Goal: Information Seeking & Learning: Learn about a topic

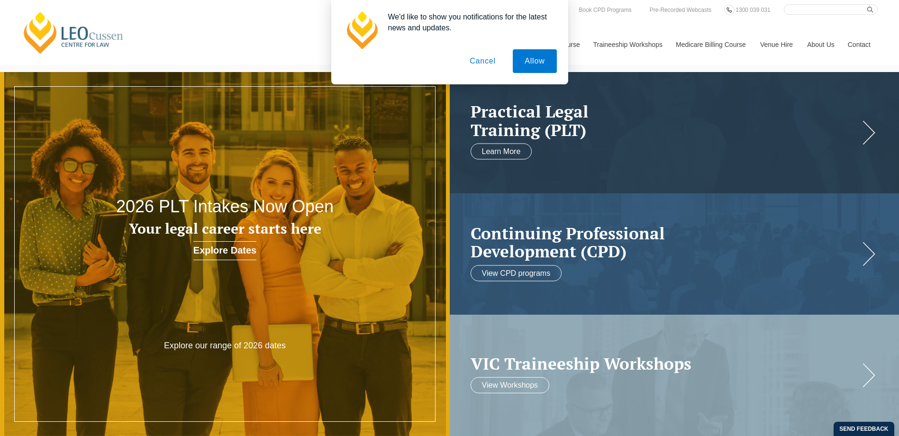
click at [477, 60] on button "Cancel" at bounding box center [483, 61] width 50 height 24
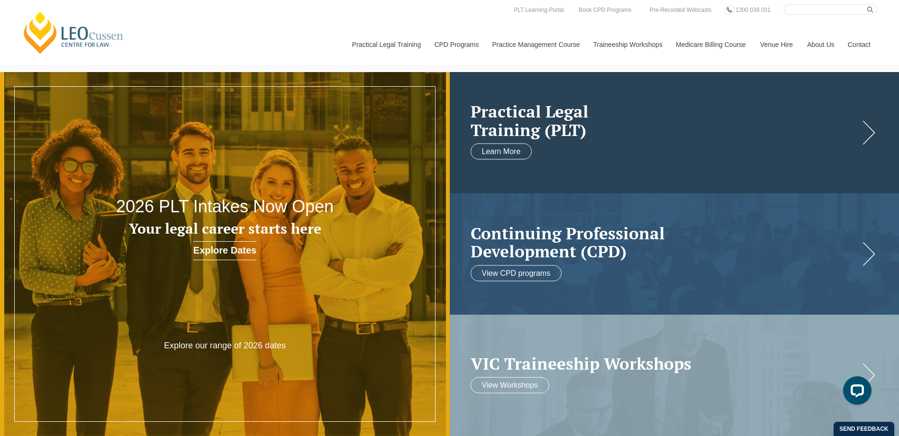
click at [540, 127] on h2 "Practical Legal Training (PLT)" at bounding box center [665, 120] width 389 height 36
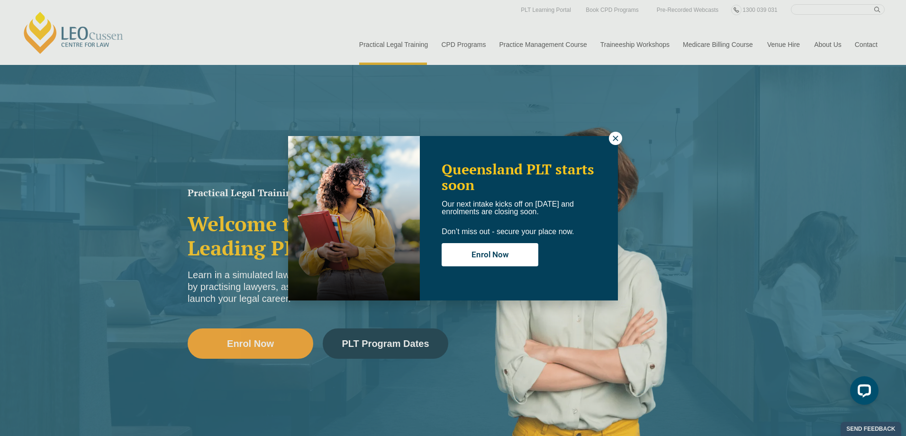
click at [604, 135] on div "Queensland PLT starts soon Our next intake kicks off on 22 September and enrolm…" at bounding box center [453, 218] width 906 height 436
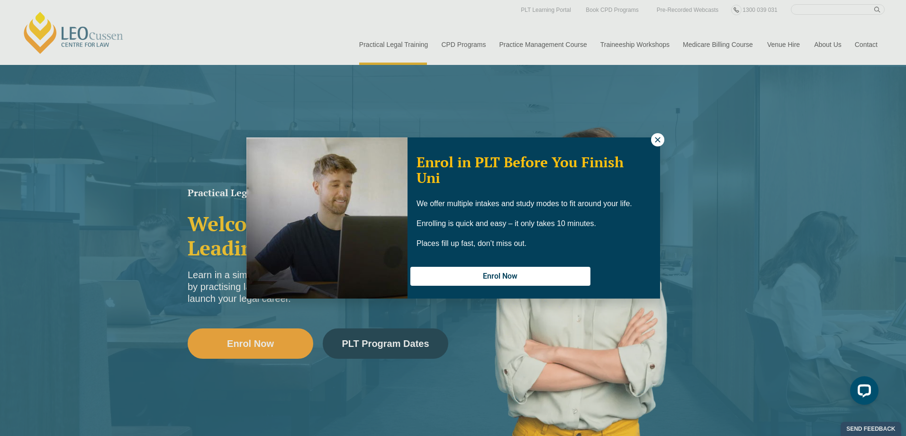
click at [660, 138] on icon at bounding box center [657, 139] width 5 height 5
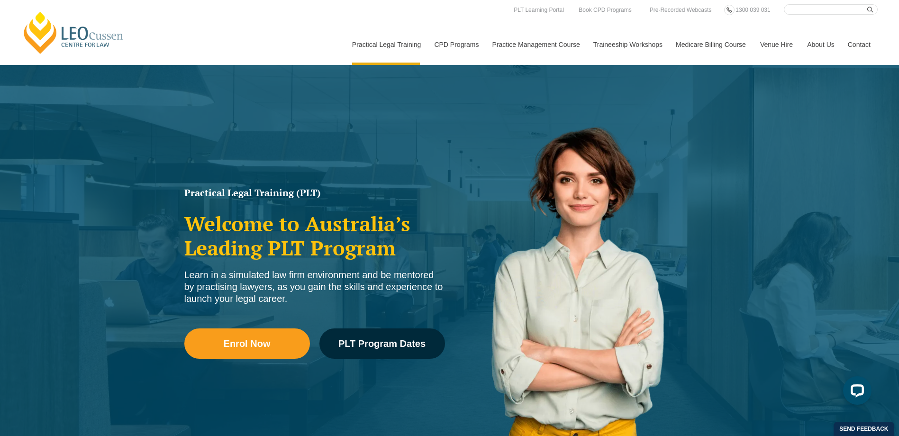
click at [85, 38] on link "[PERSON_NAME] Centre for Law" at bounding box center [73, 32] width 105 height 45
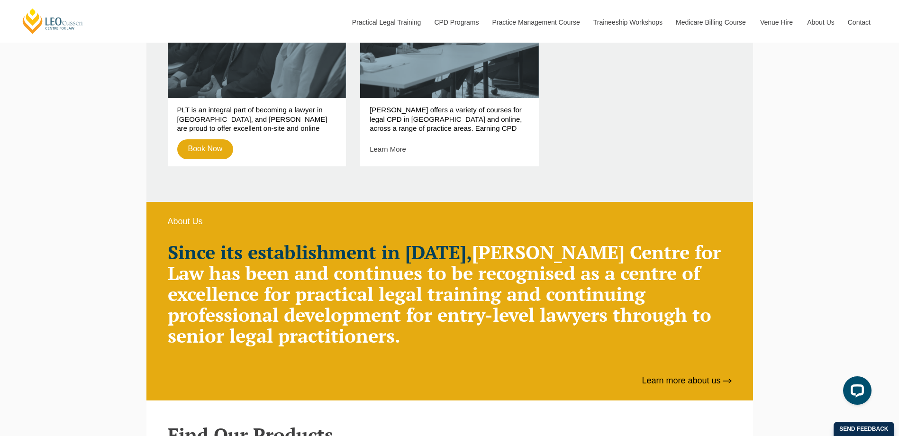
scroll to position [284, 0]
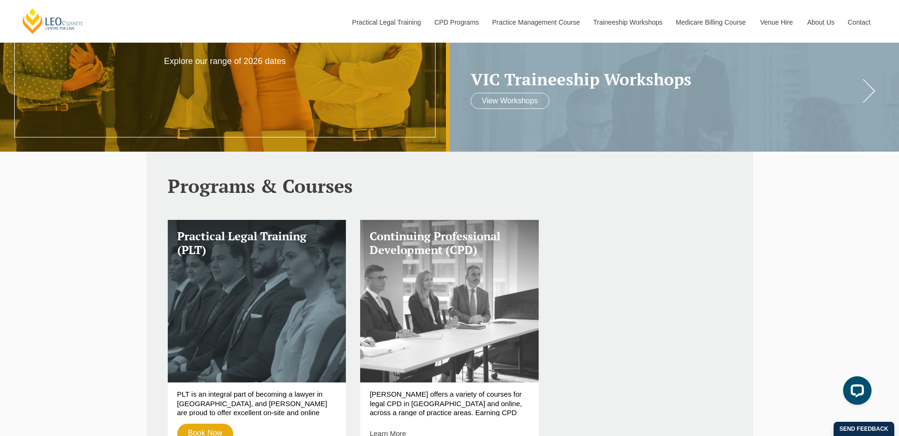
click at [450, 250] on h3 "Continuing Professional Development (CPD)" at bounding box center [450, 242] width 160 height 27
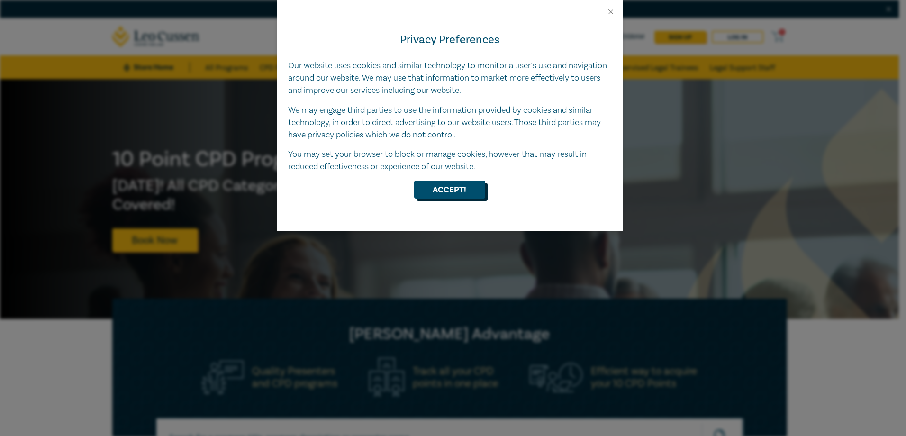
click at [472, 189] on button "Accept!" at bounding box center [449, 190] width 71 height 18
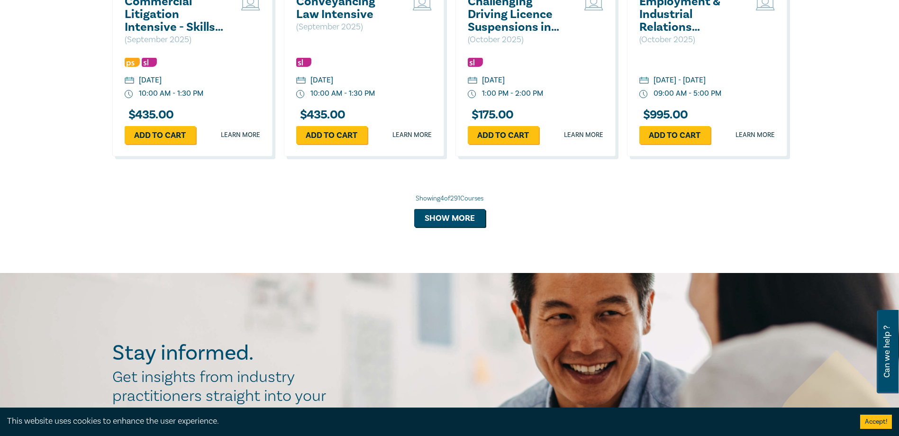
scroll to position [948, 0]
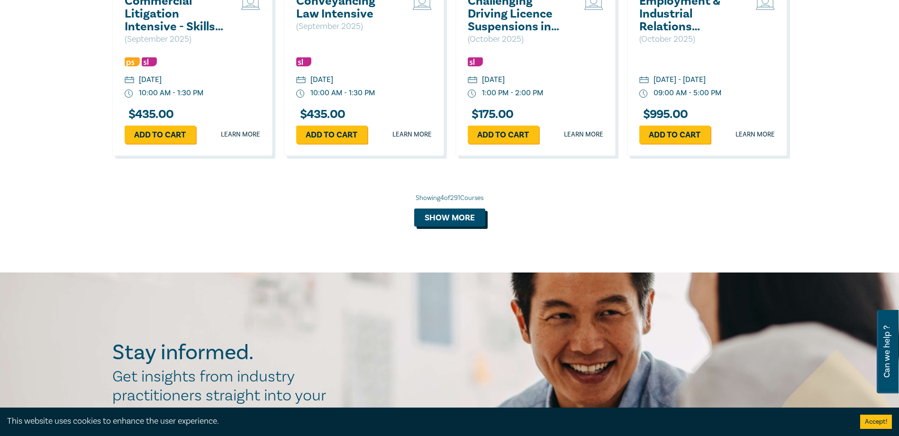
click at [479, 221] on button "Show more" at bounding box center [449, 218] width 71 height 18
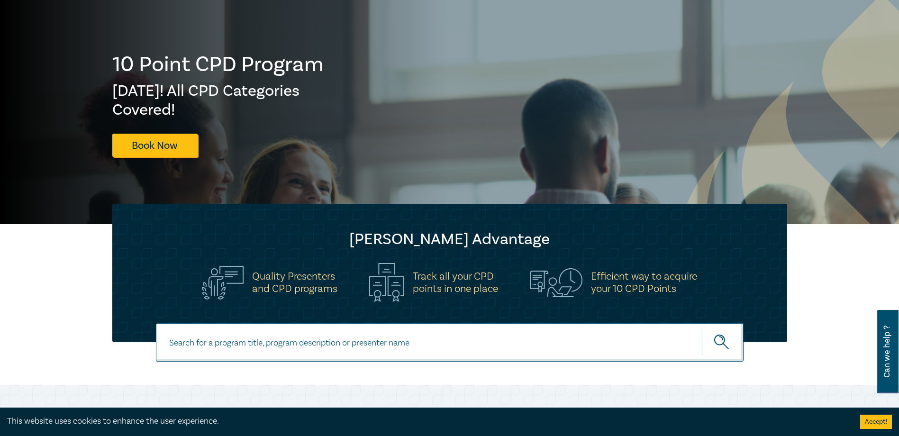
scroll to position [0, 0]
